Goal: Transaction & Acquisition: Purchase product/service

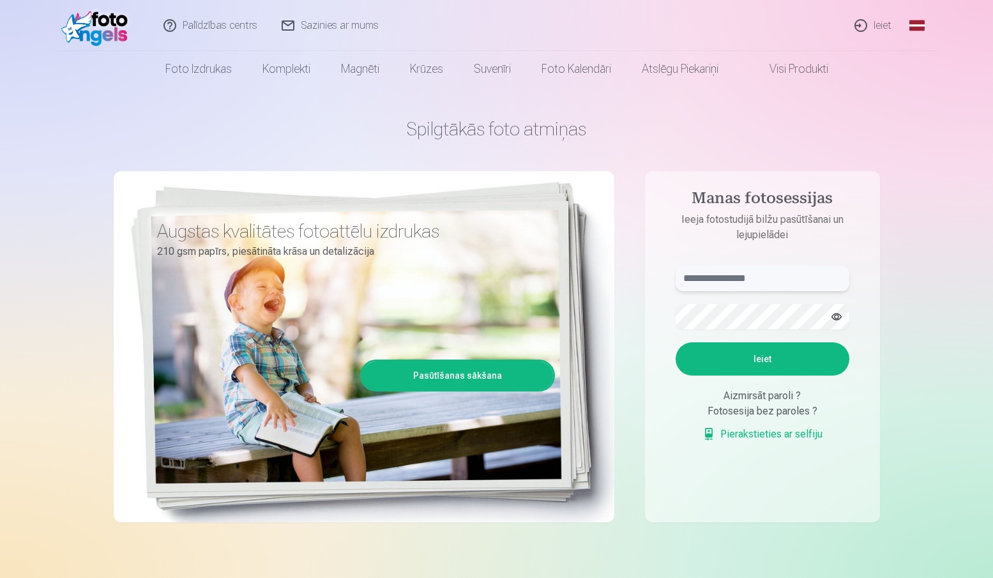
click at [754, 279] on input "text" at bounding box center [763, 279] width 174 height 26
type input "**********"
click at [793, 355] on button "Ieiet" at bounding box center [763, 358] width 174 height 33
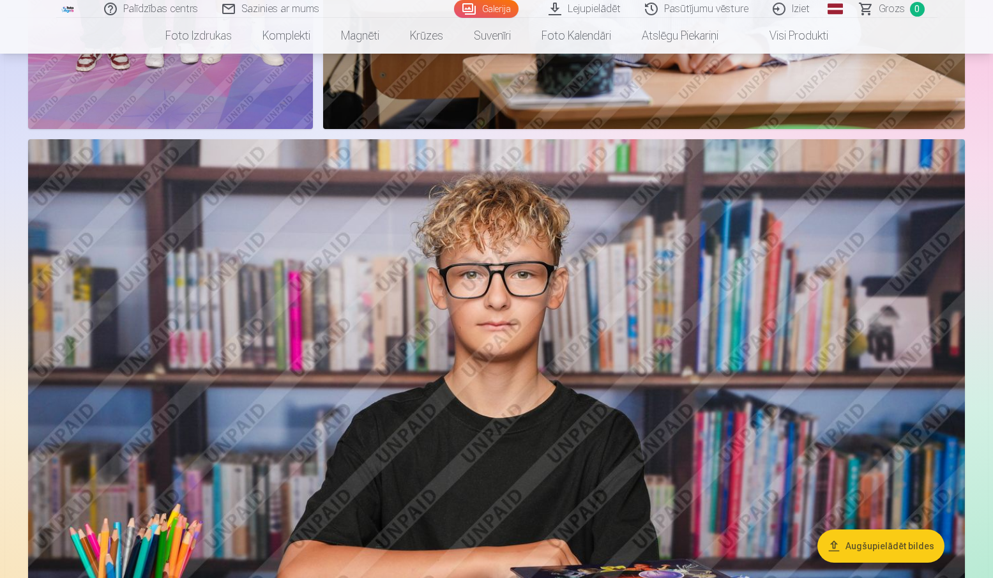
scroll to position [1086, 0]
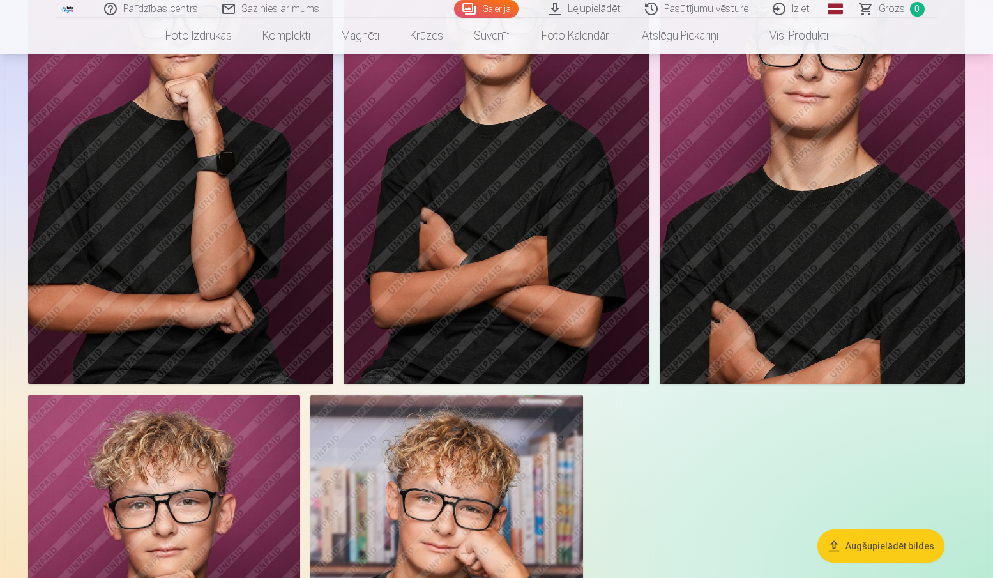
click at [521, 263] on img at bounding box center [496, 155] width 305 height 459
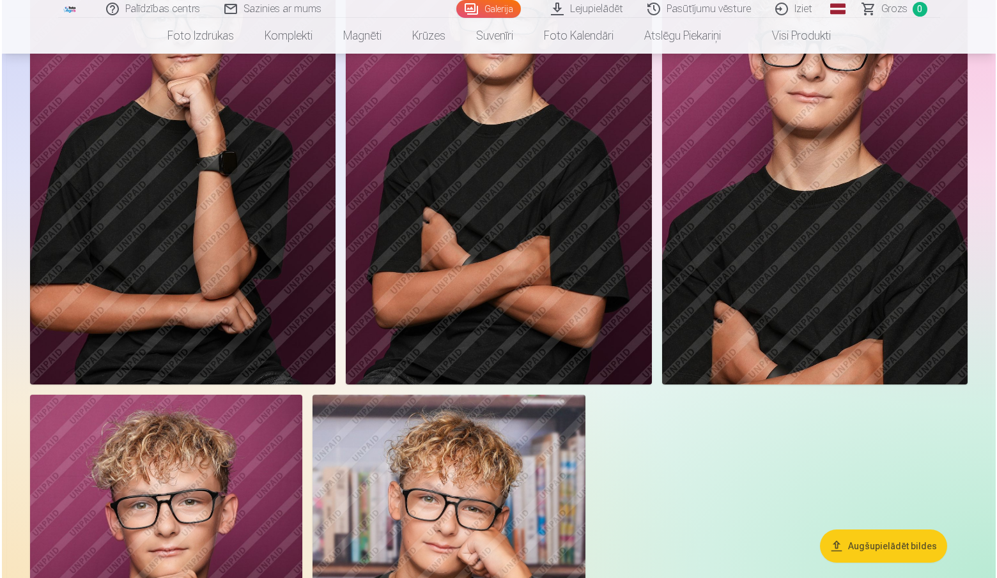
scroll to position [3717, 0]
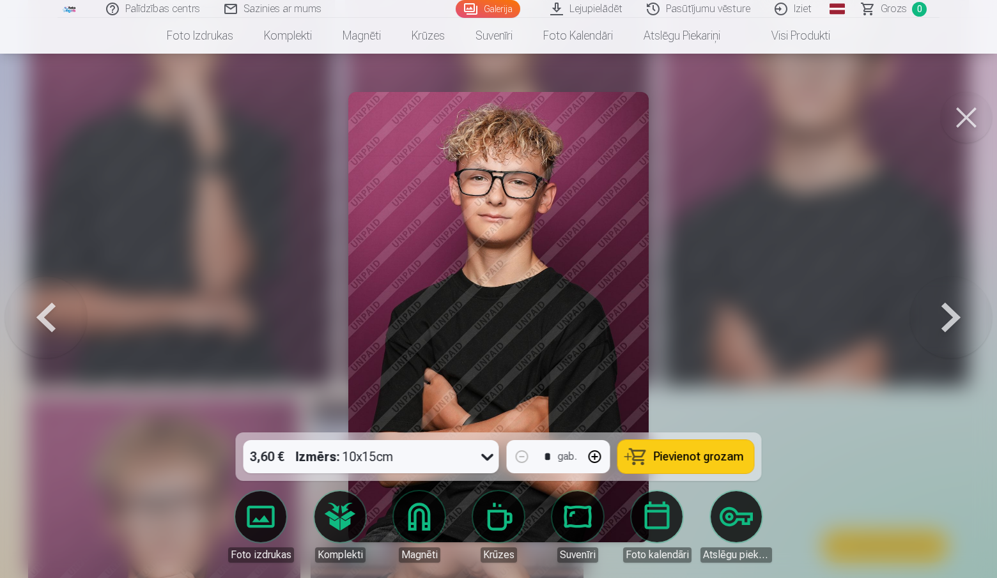
click at [718, 461] on span "Pievienot grozam" at bounding box center [698, 456] width 90 height 11
click at [968, 115] on button at bounding box center [965, 117] width 51 height 51
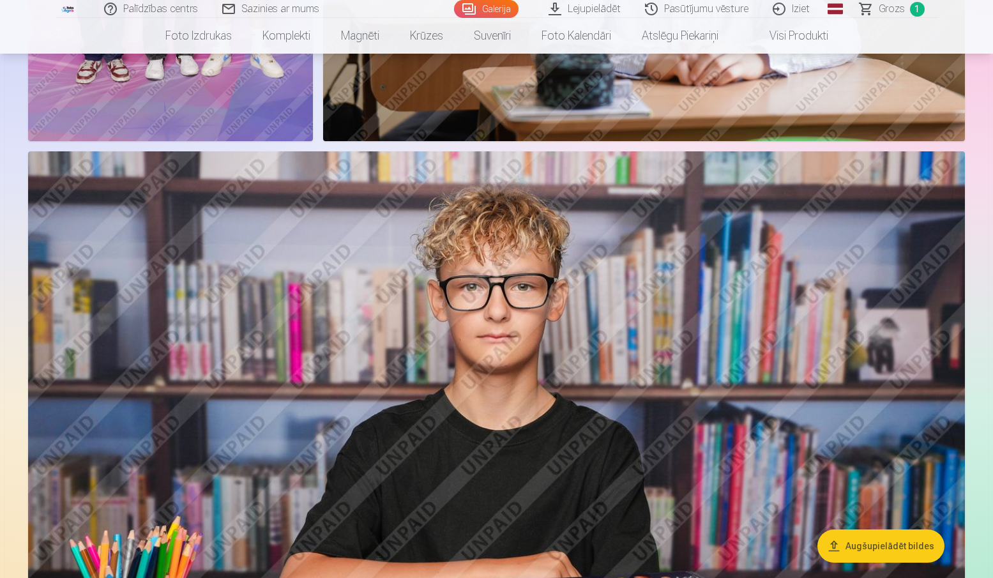
scroll to position [1004, 0]
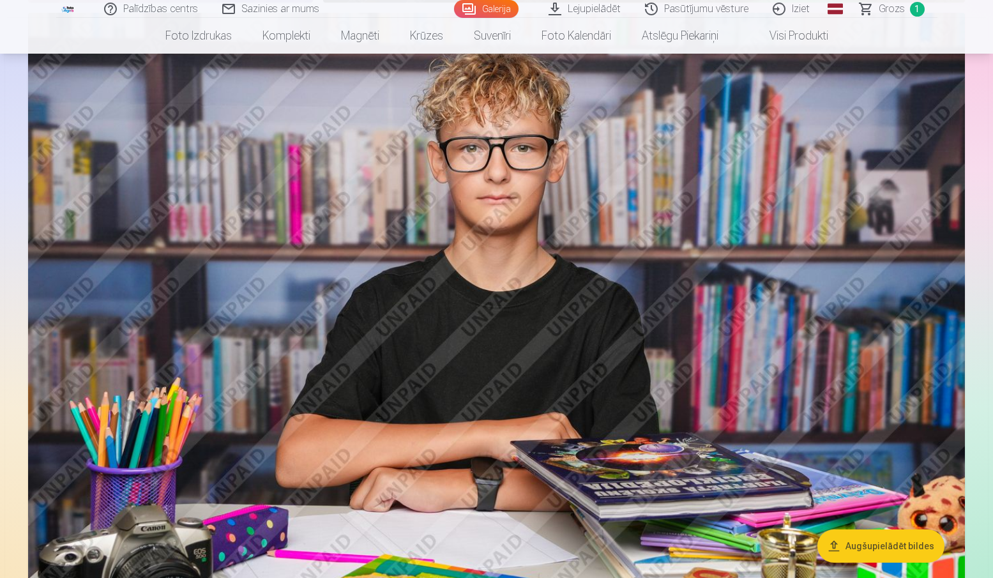
drag, startPoint x: 464, startPoint y: 277, endPoint x: 442, endPoint y: 258, distance: 28.5
click at [442, 258] on img at bounding box center [496, 325] width 937 height 625
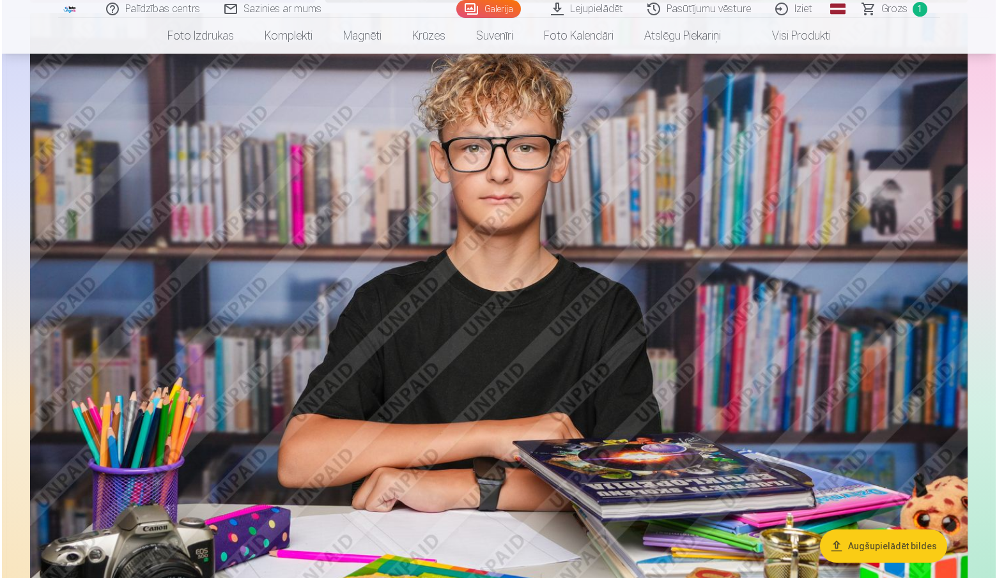
scroll to position [1006, 0]
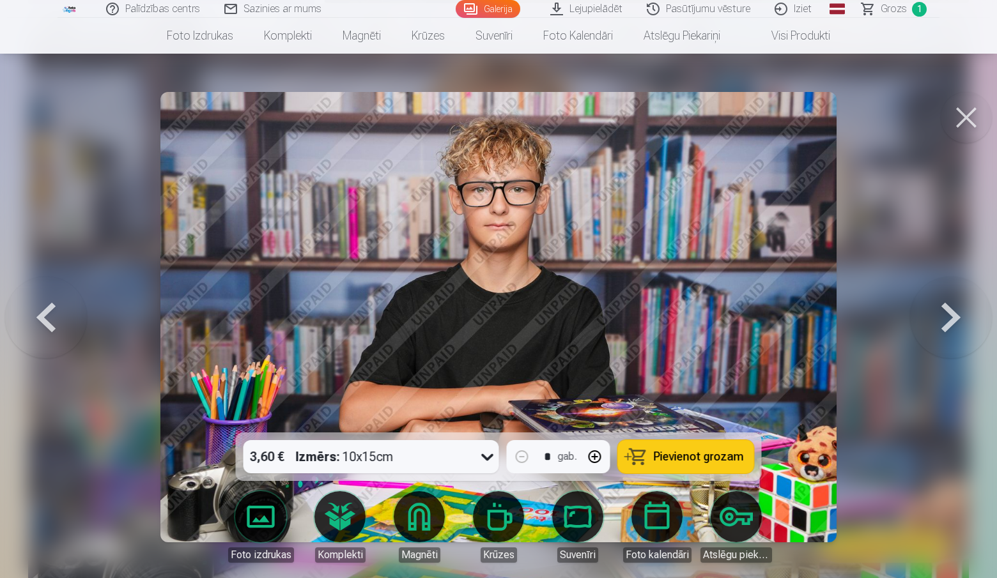
click at [722, 458] on span "Pievienot grozam" at bounding box center [698, 456] width 90 height 11
click at [959, 316] on button at bounding box center [951, 317] width 82 height 205
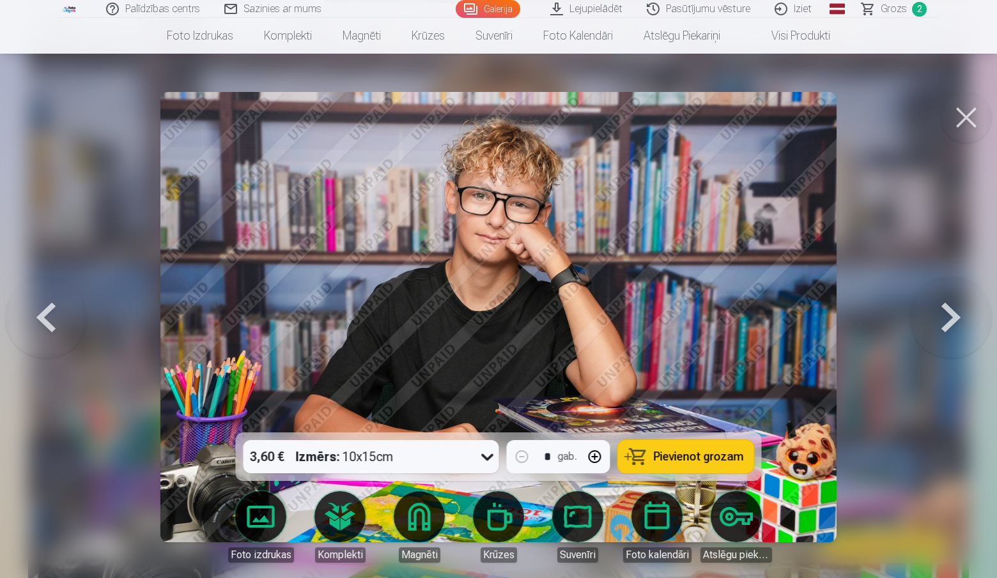
click at [959, 316] on button at bounding box center [951, 317] width 82 height 205
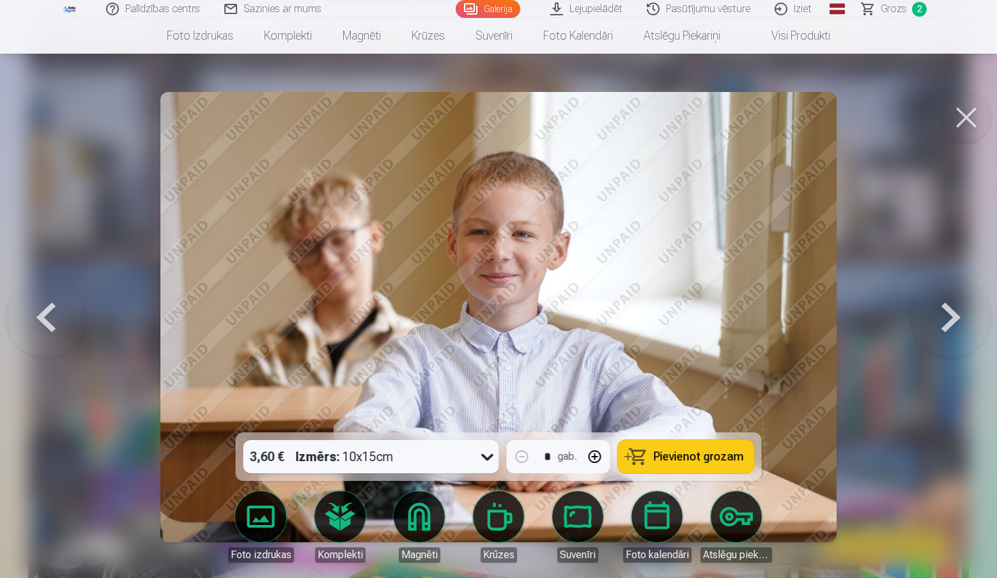
click at [959, 316] on button at bounding box center [951, 317] width 82 height 205
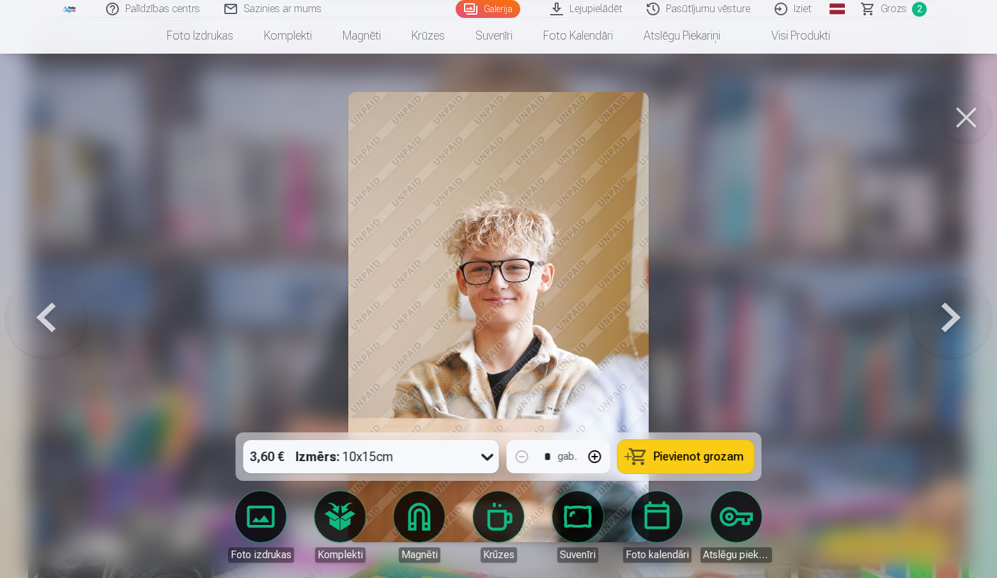
click at [959, 316] on button at bounding box center [951, 317] width 82 height 205
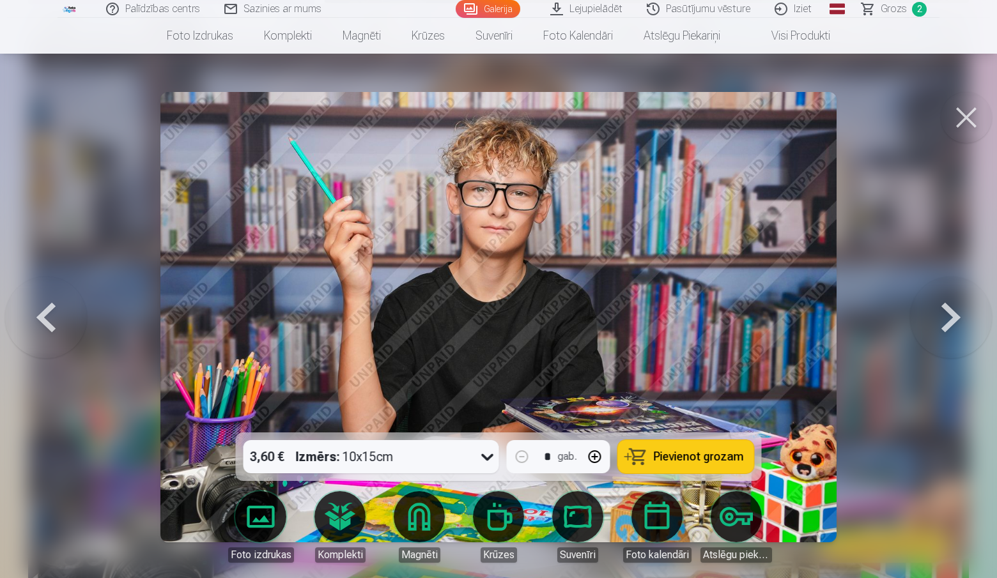
click at [959, 316] on button at bounding box center [951, 317] width 82 height 205
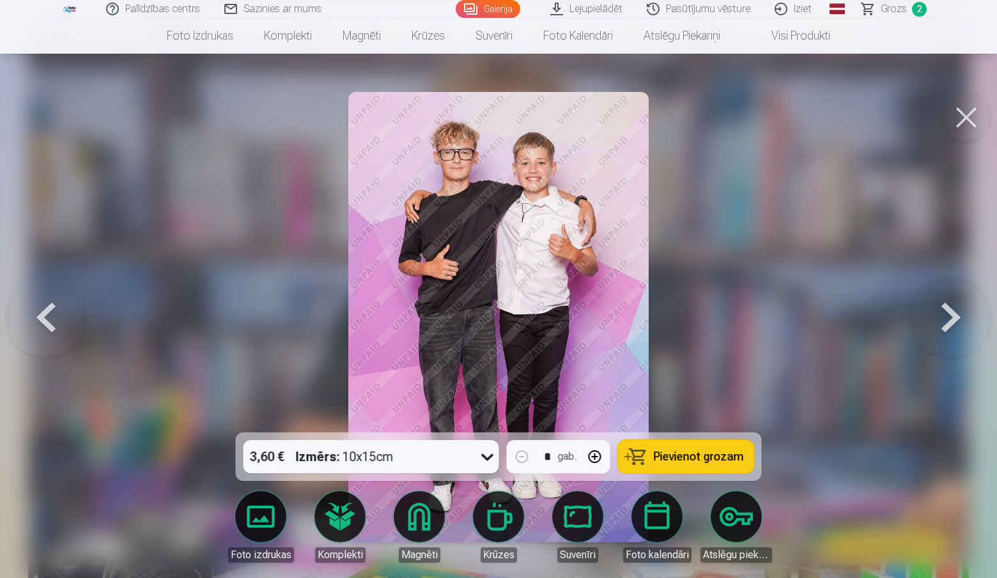
click at [959, 316] on button at bounding box center [951, 317] width 82 height 205
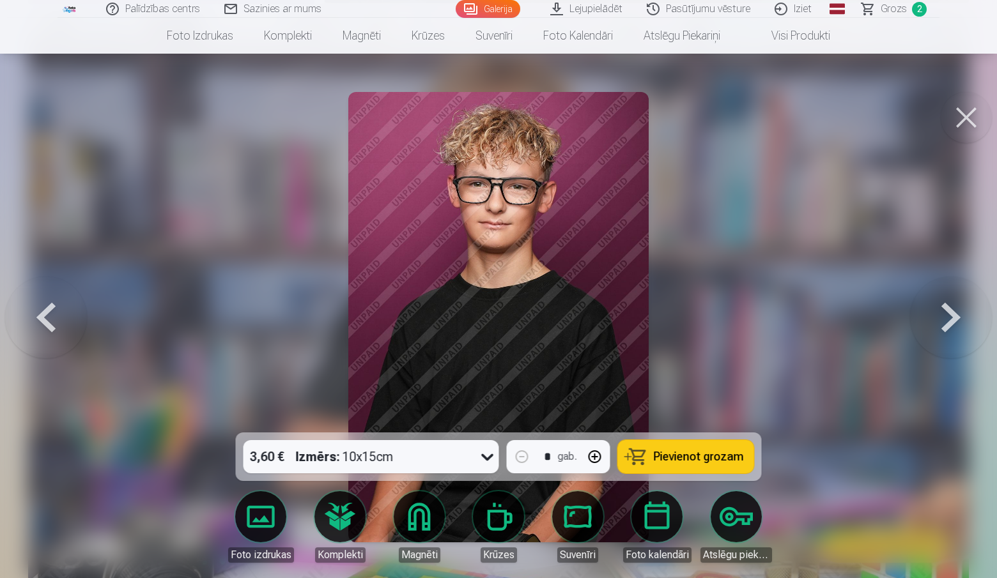
click at [959, 316] on button at bounding box center [951, 317] width 82 height 205
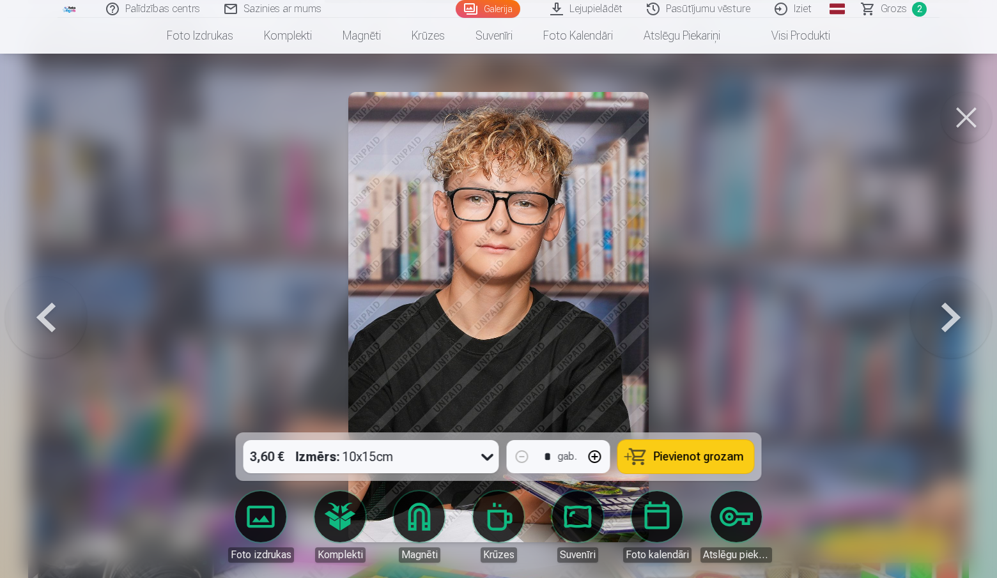
click at [959, 316] on button at bounding box center [951, 317] width 82 height 205
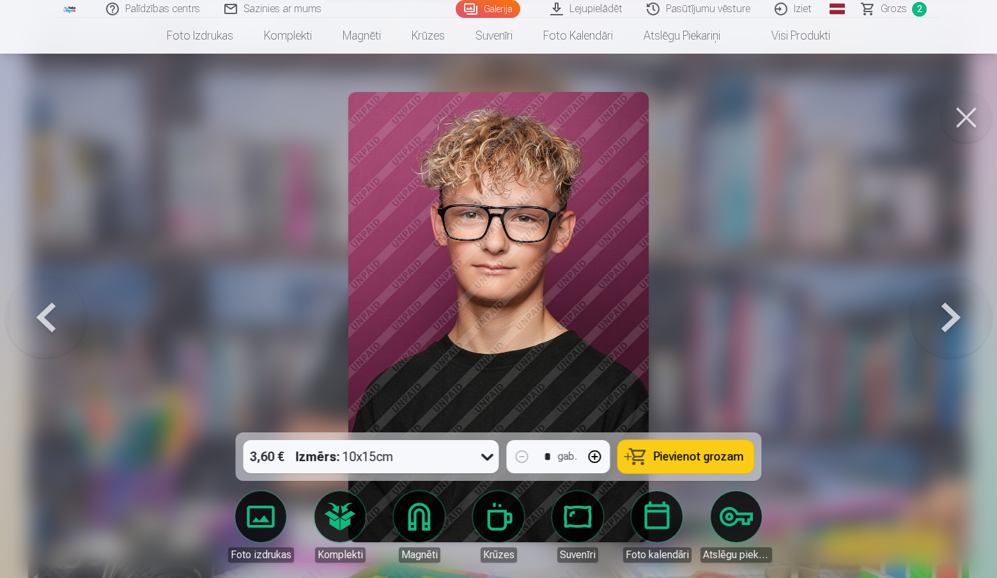
click at [959, 316] on button at bounding box center [951, 317] width 82 height 205
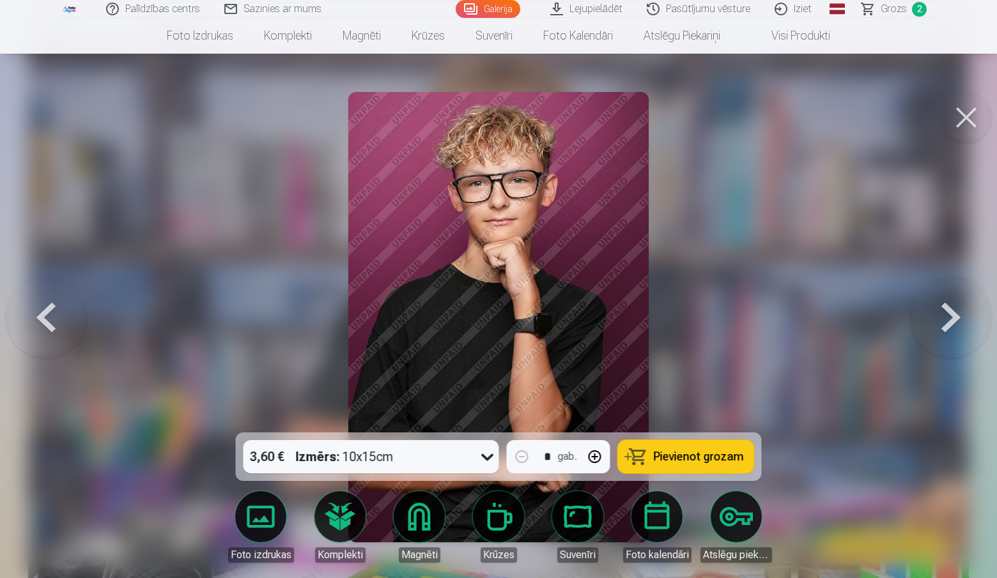
click at [959, 316] on button at bounding box center [951, 317] width 82 height 205
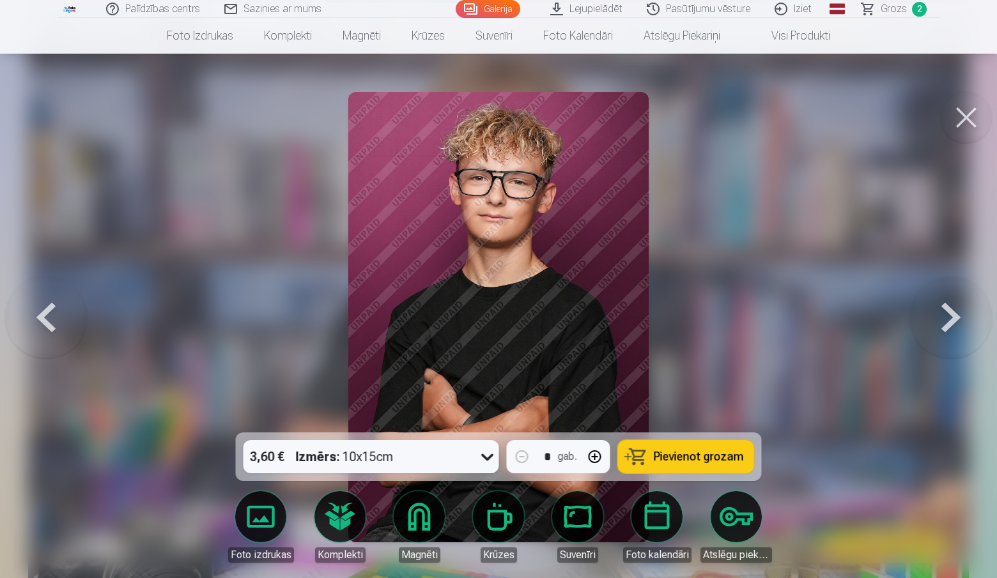
click at [959, 316] on button at bounding box center [951, 317] width 82 height 205
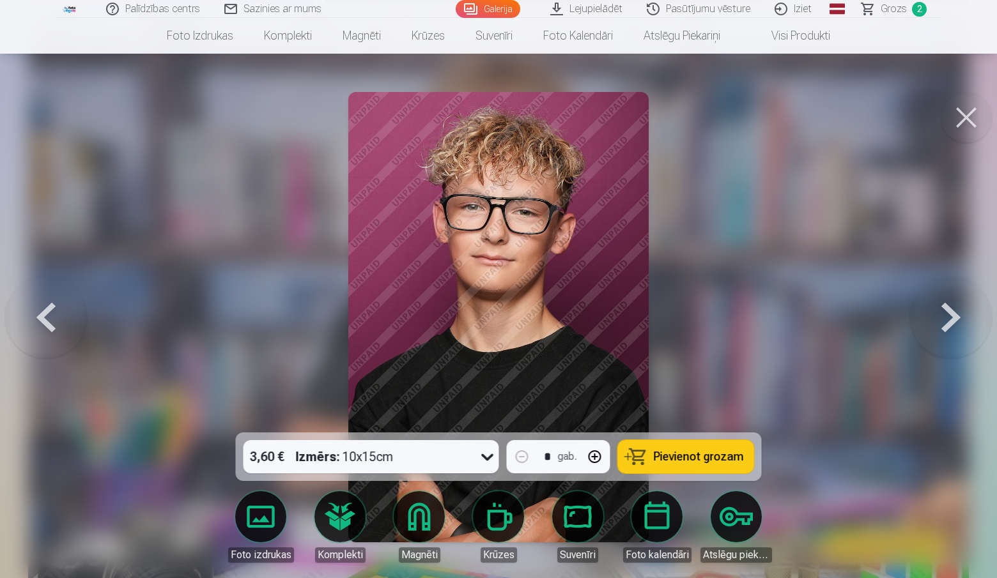
click at [959, 316] on button at bounding box center [951, 317] width 82 height 205
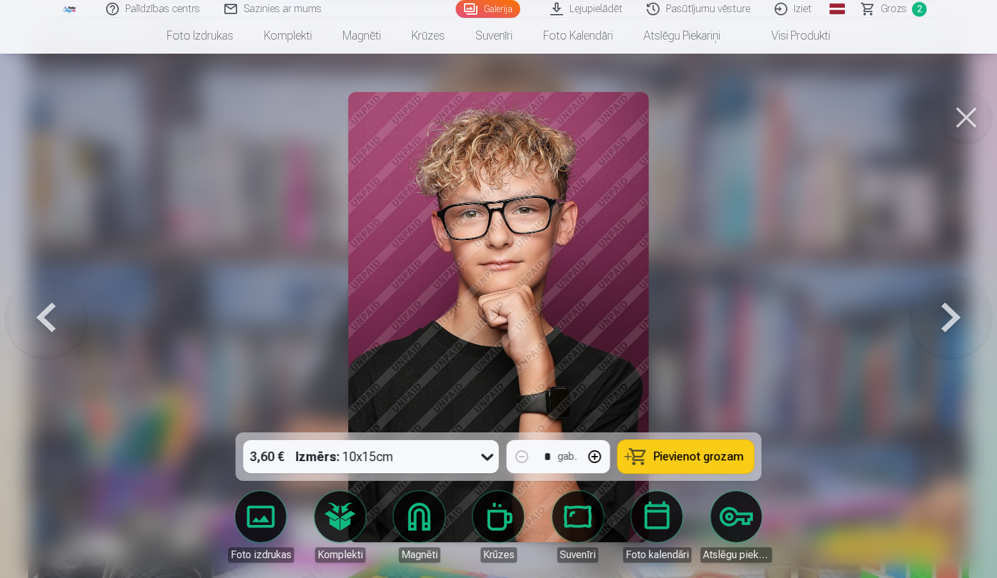
click at [959, 316] on button at bounding box center [951, 317] width 82 height 205
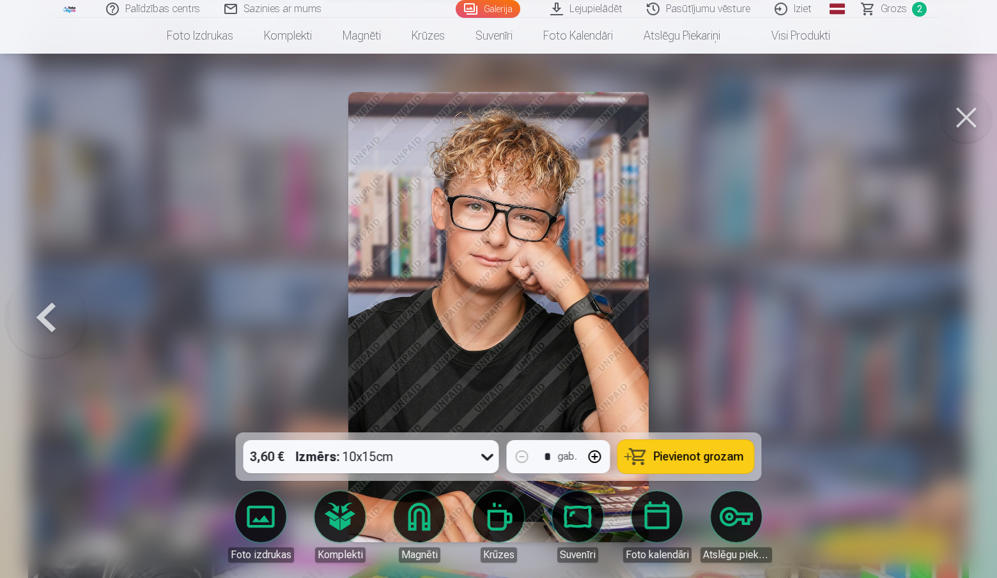
click at [958, 125] on button at bounding box center [965, 117] width 51 height 51
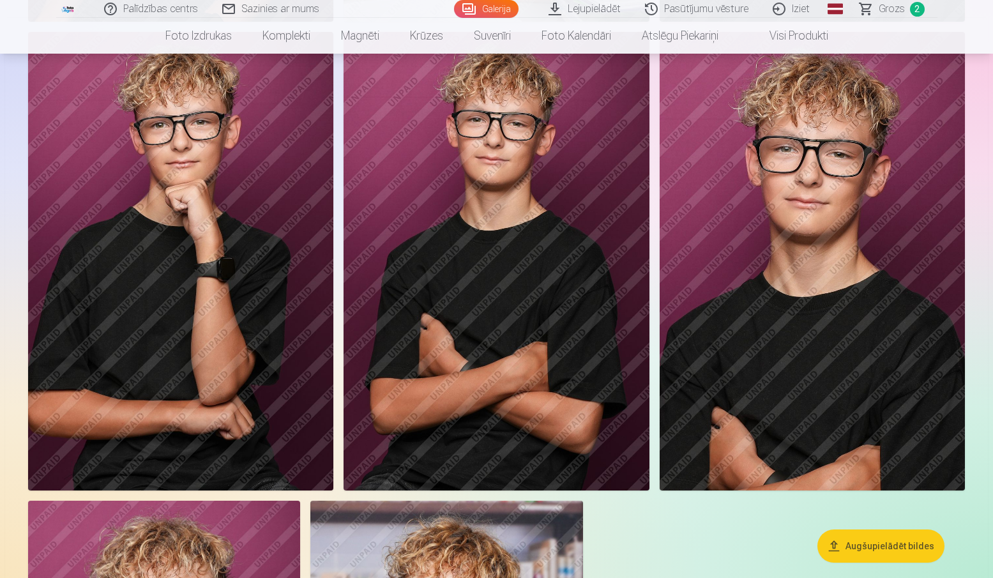
scroll to position [3623, 0]
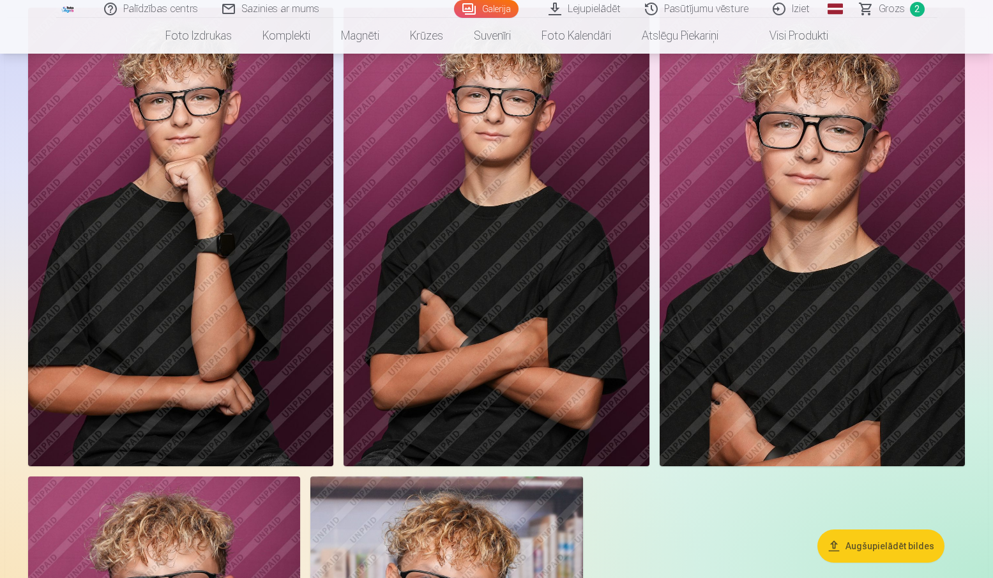
click at [788, 234] on img at bounding box center [812, 237] width 305 height 459
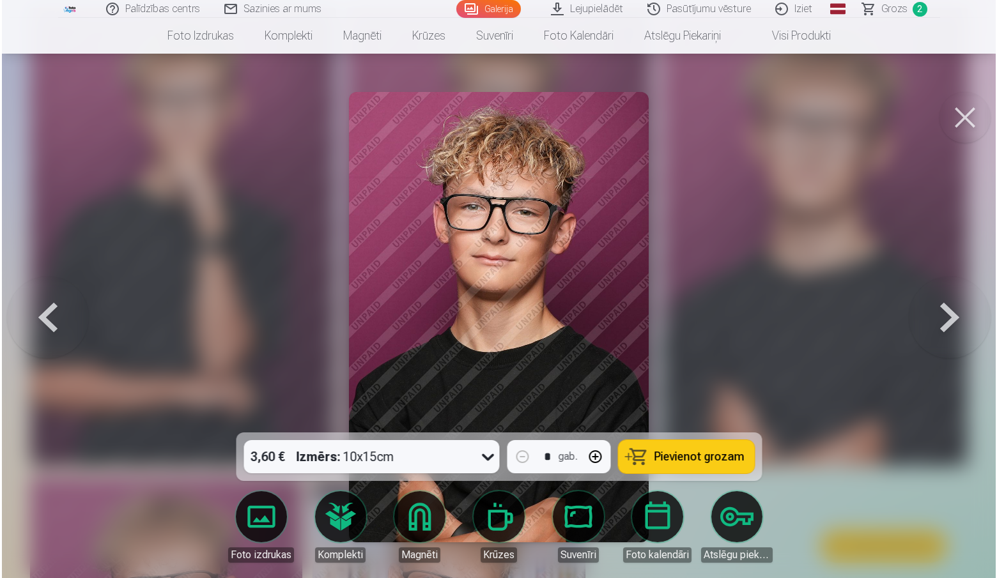
scroll to position [3635, 0]
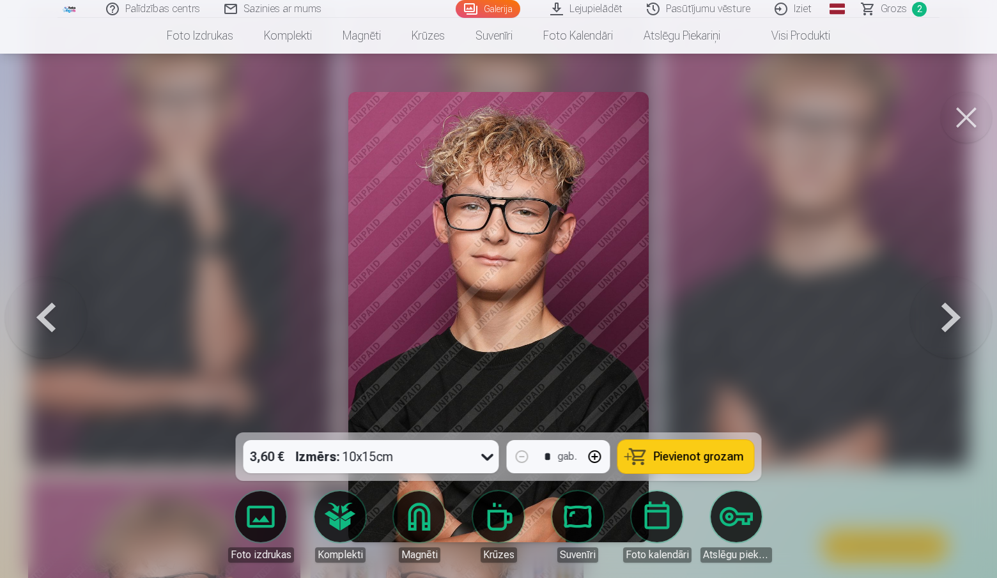
click at [680, 462] on span "Pievienot grozam" at bounding box center [698, 456] width 90 height 11
click at [958, 114] on button at bounding box center [965, 117] width 51 height 51
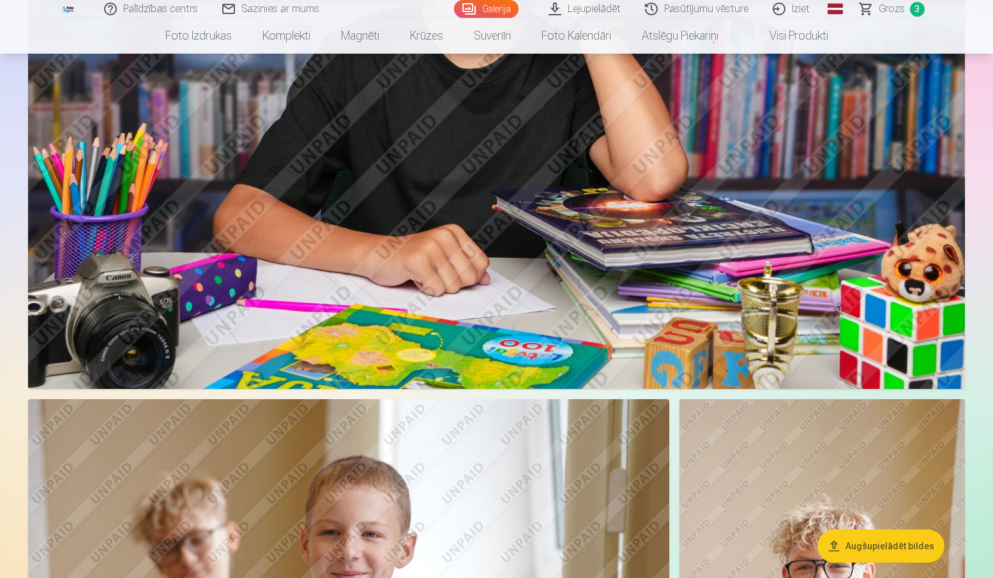
scroll to position [1835, 0]
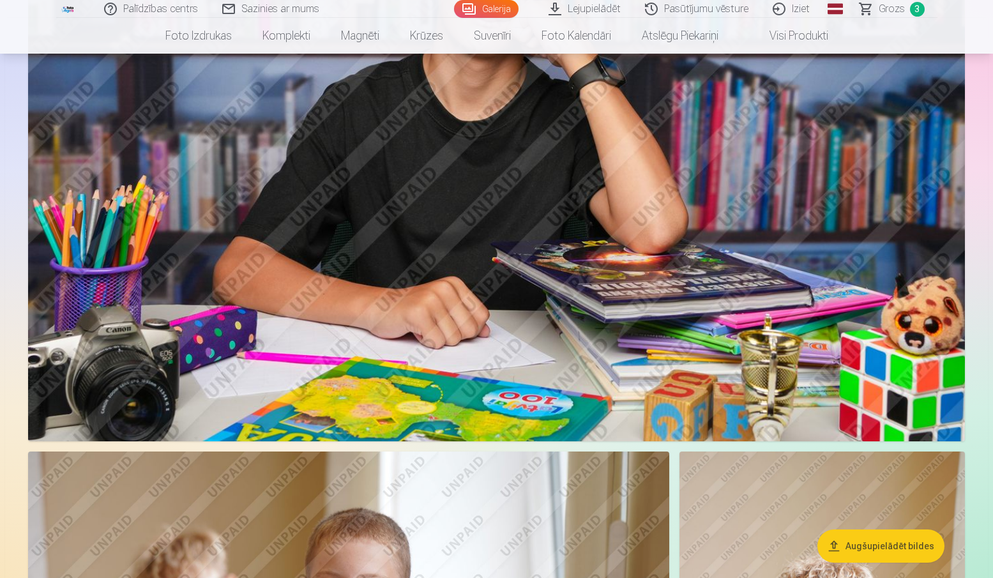
drag, startPoint x: 906, startPoint y: 8, endPoint x: 899, endPoint y: 11, distance: 7.1
click at [906, 8] on link "Grozs 3" at bounding box center [892, 9] width 89 height 18
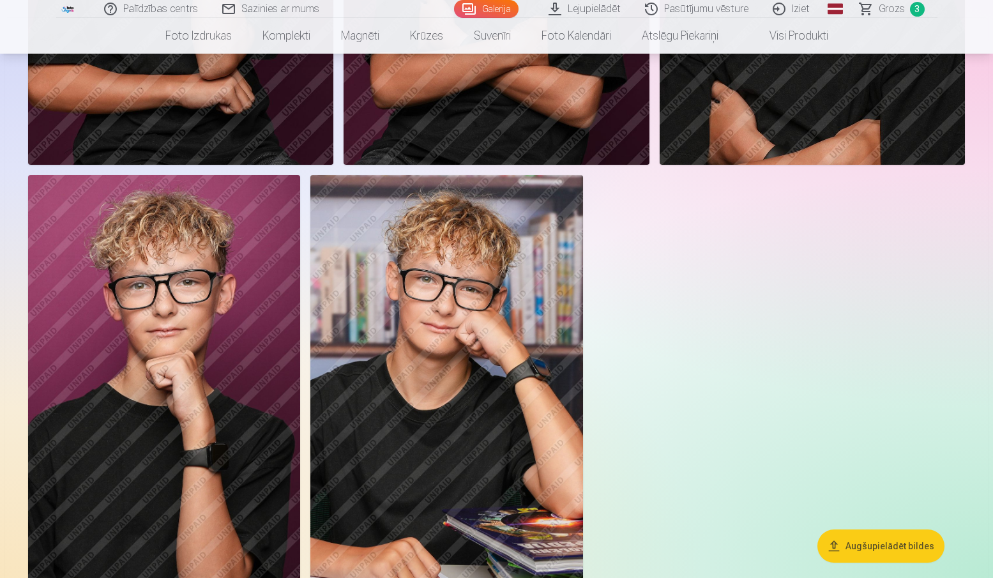
scroll to position [3943, 0]
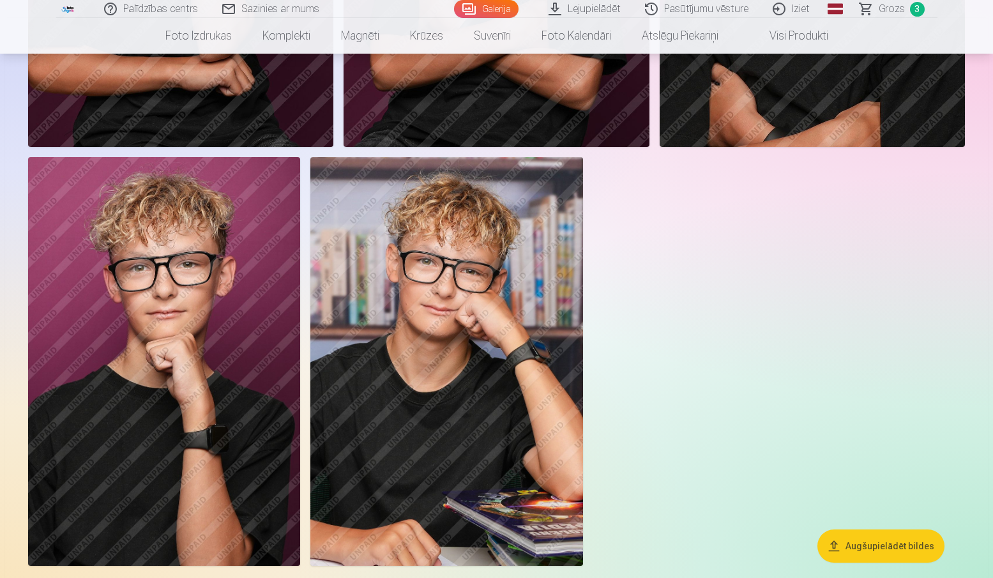
drag, startPoint x: 445, startPoint y: 320, endPoint x: 443, endPoint y: 270, distance: 50.5
click at [443, 270] on img at bounding box center [446, 361] width 272 height 409
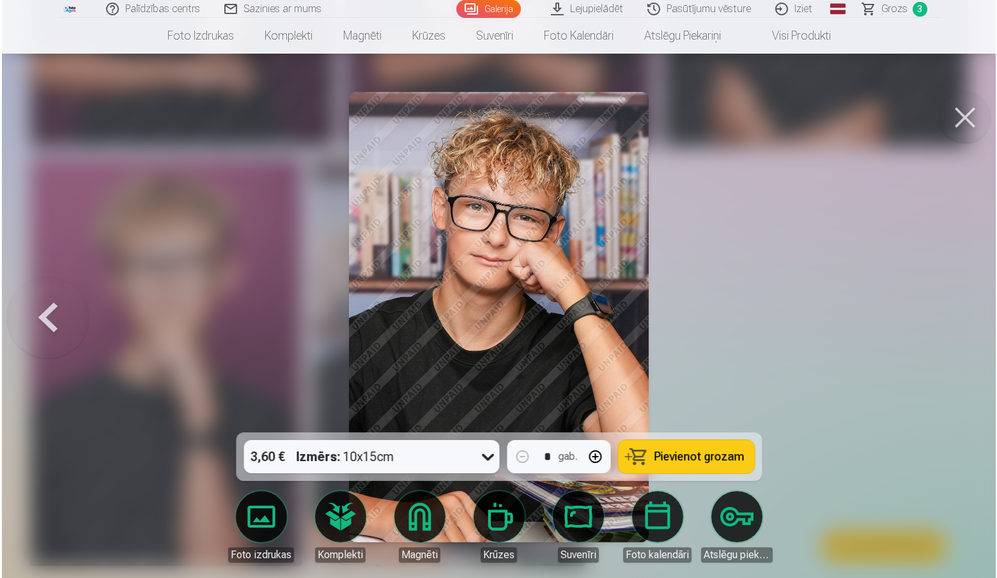
scroll to position [3955, 0]
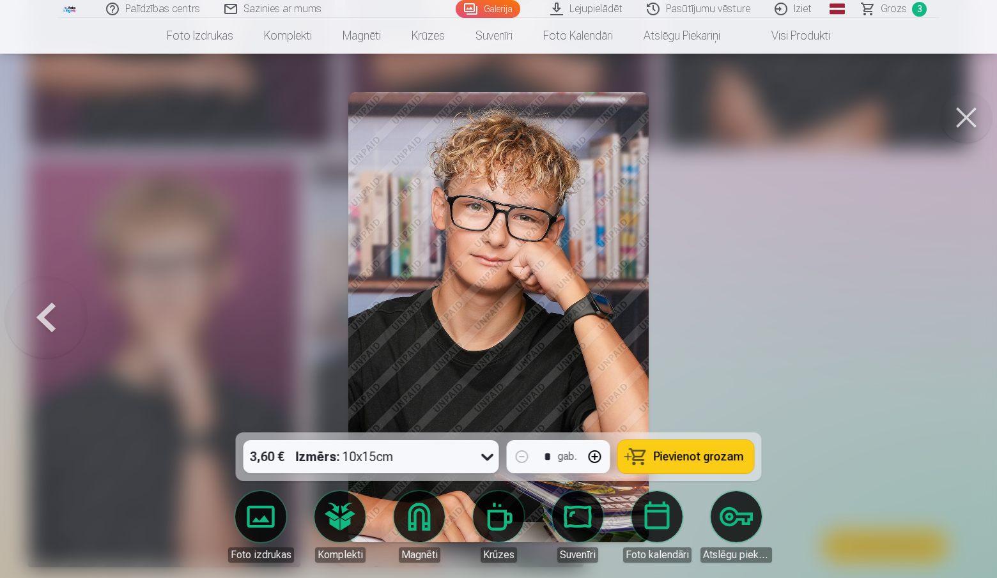
click at [712, 466] on button "Pievienot grozam" at bounding box center [686, 456] width 136 height 33
click at [961, 117] on button at bounding box center [965, 117] width 51 height 51
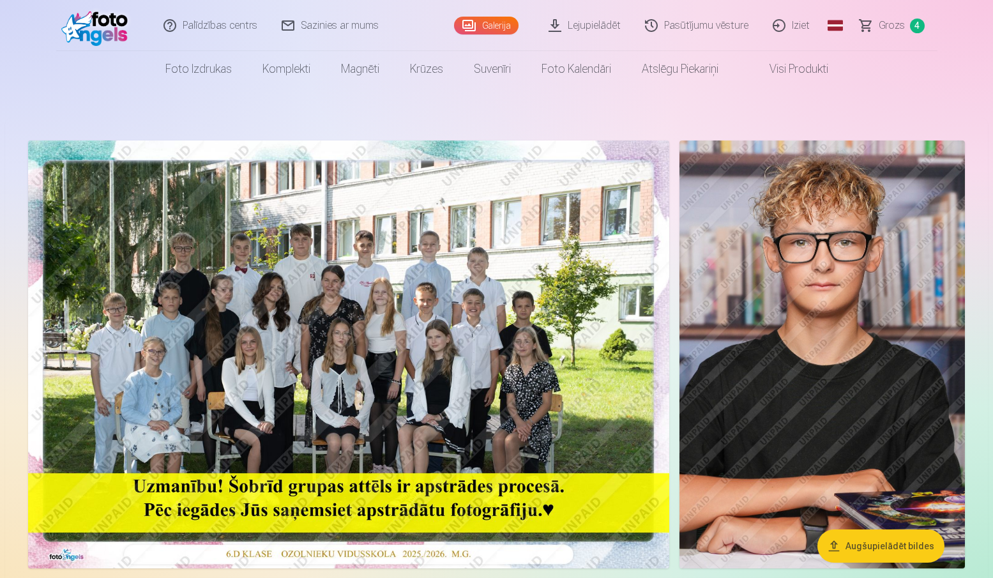
drag, startPoint x: 816, startPoint y: 296, endPoint x: 820, endPoint y: 254, distance: 43.0
click at [820, 254] on img at bounding box center [823, 355] width 286 height 428
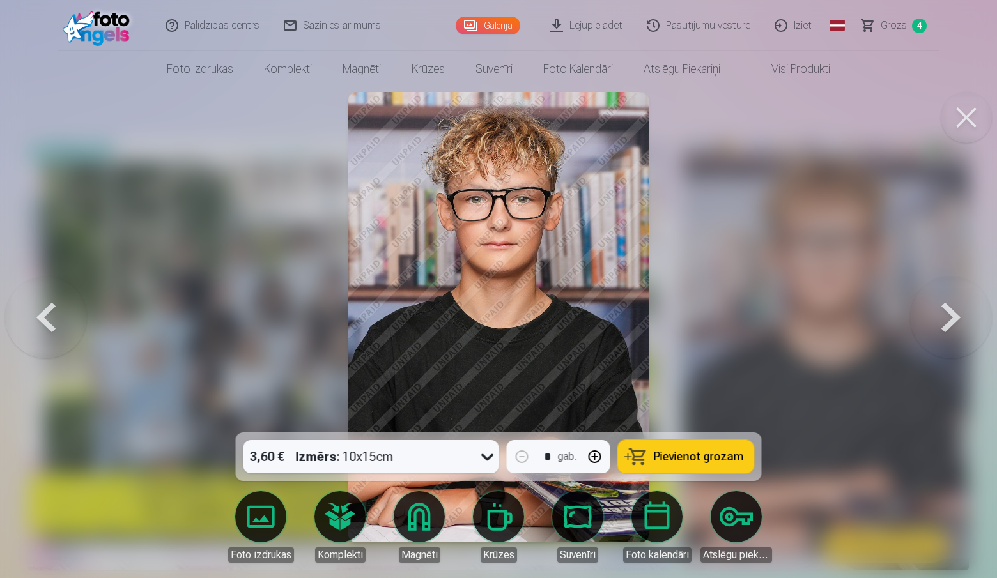
click at [731, 462] on span "Pievienot grozam" at bounding box center [698, 456] width 90 height 11
click at [488, 450] on icon at bounding box center [487, 457] width 20 height 20
click at [485, 453] on icon at bounding box center [487, 457] width 20 height 20
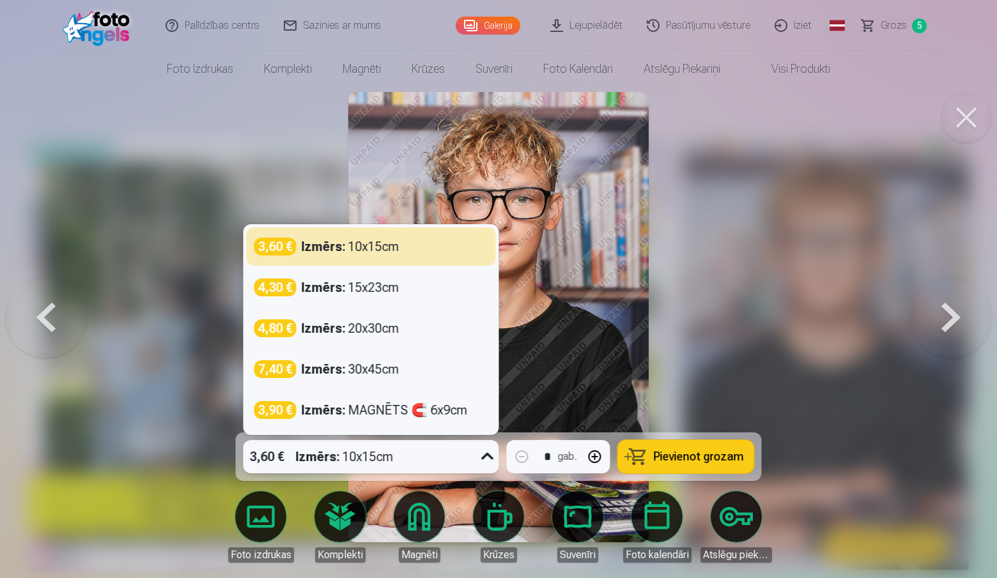
click at [473, 466] on div "3,60 € Izmērs : 10x15cm" at bounding box center [371, 456] width 256 height 33
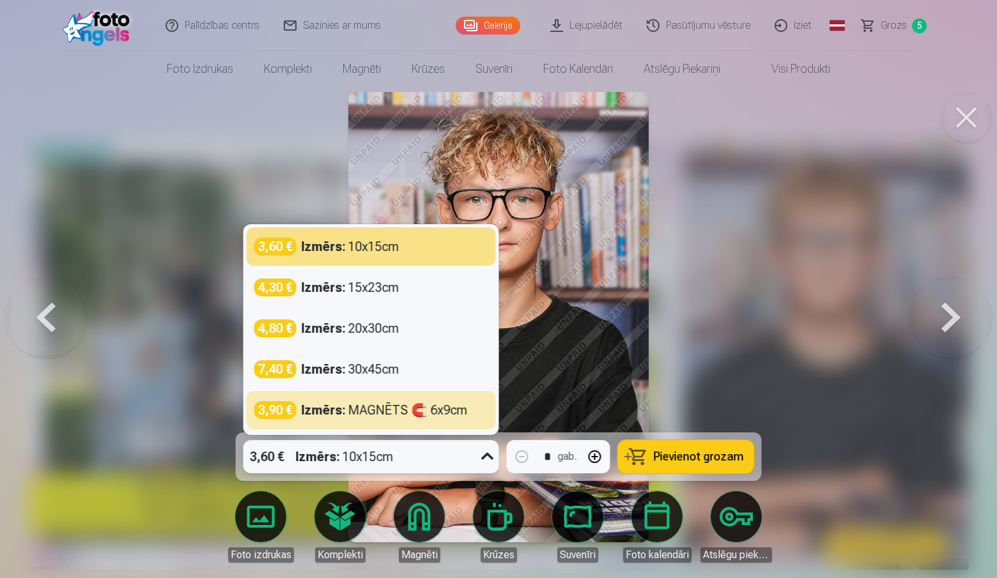
click at [856, 251] on div at bounding box center [498, 289] width 997 height 578
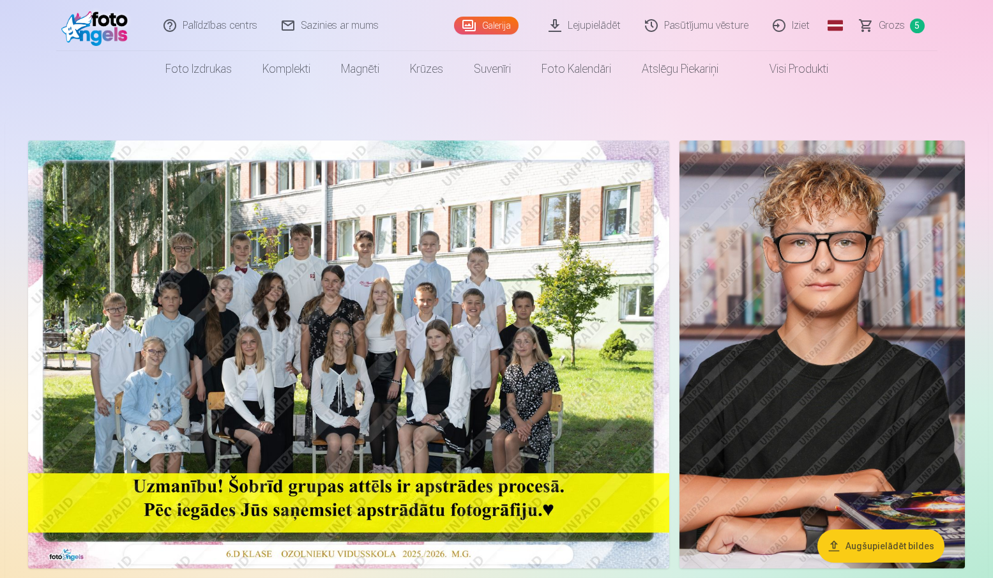
click at [872, 22] on link "Grozs 5" at bounding box center [892, 25] width 89 height 51
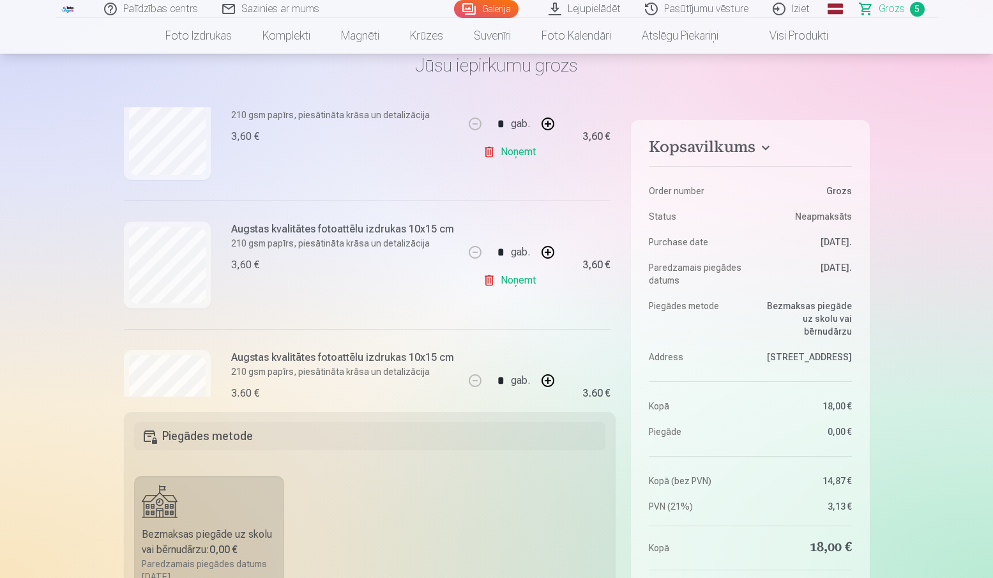
scroll to position [512, 0]
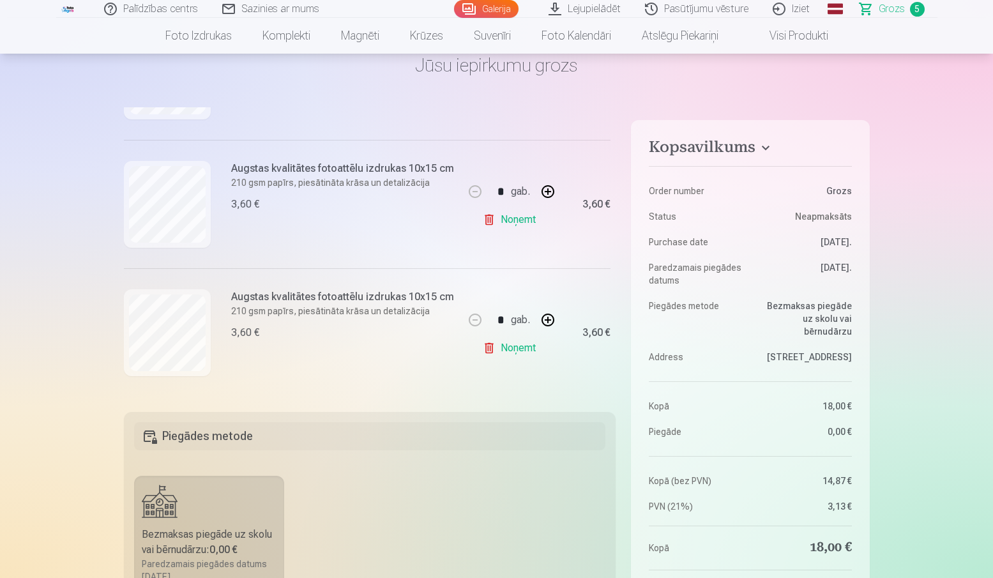
click at [524, 216] on link "Noņemt" at bounding box center [512, 220] width 58 height 26
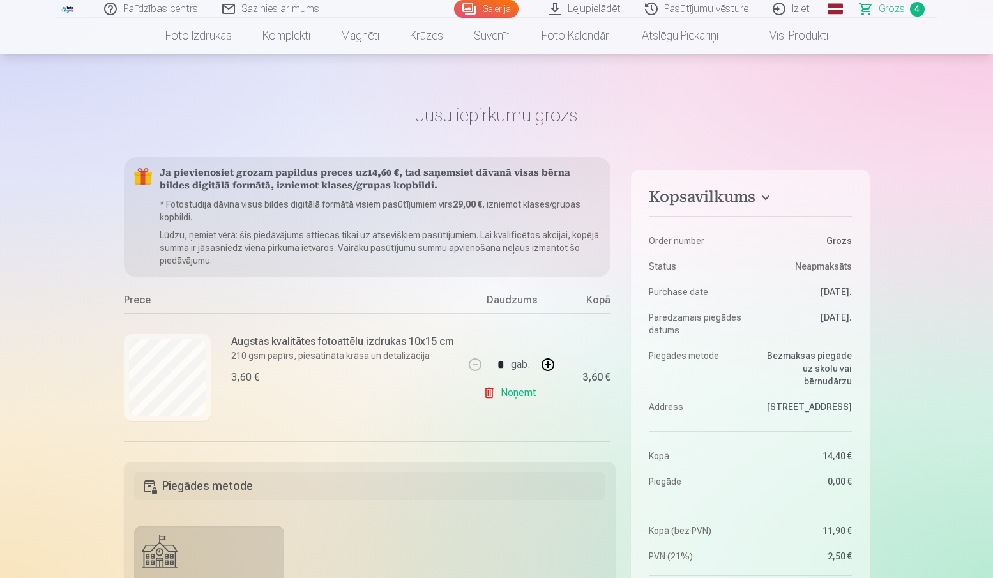
scroll to position [0, 0]
